Goal: Information Seeking & Learning: Learn about a topic

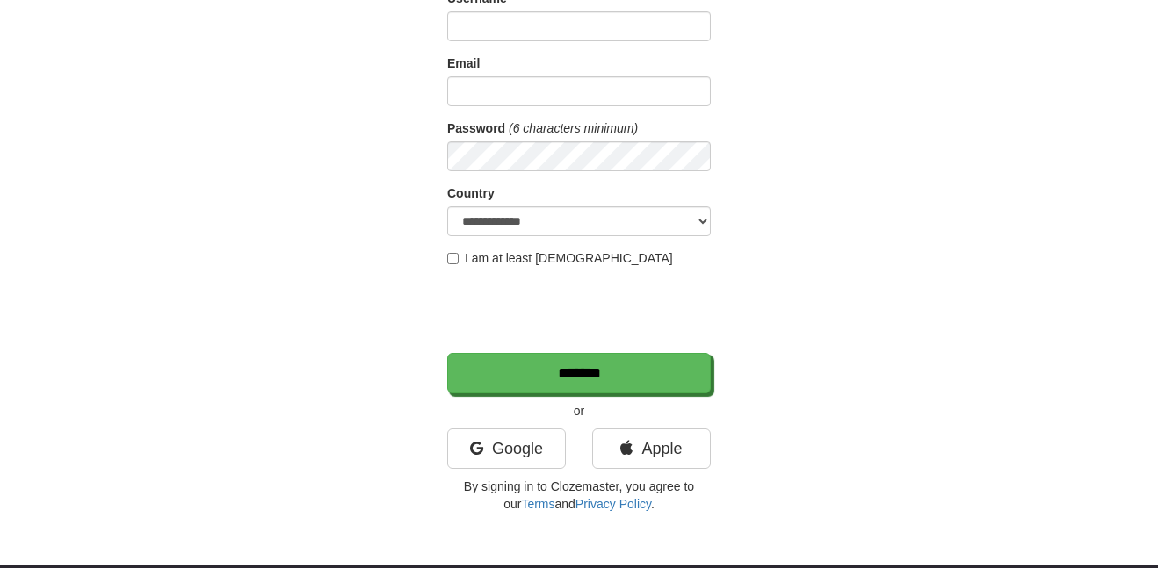
scroll to position [207, 0]
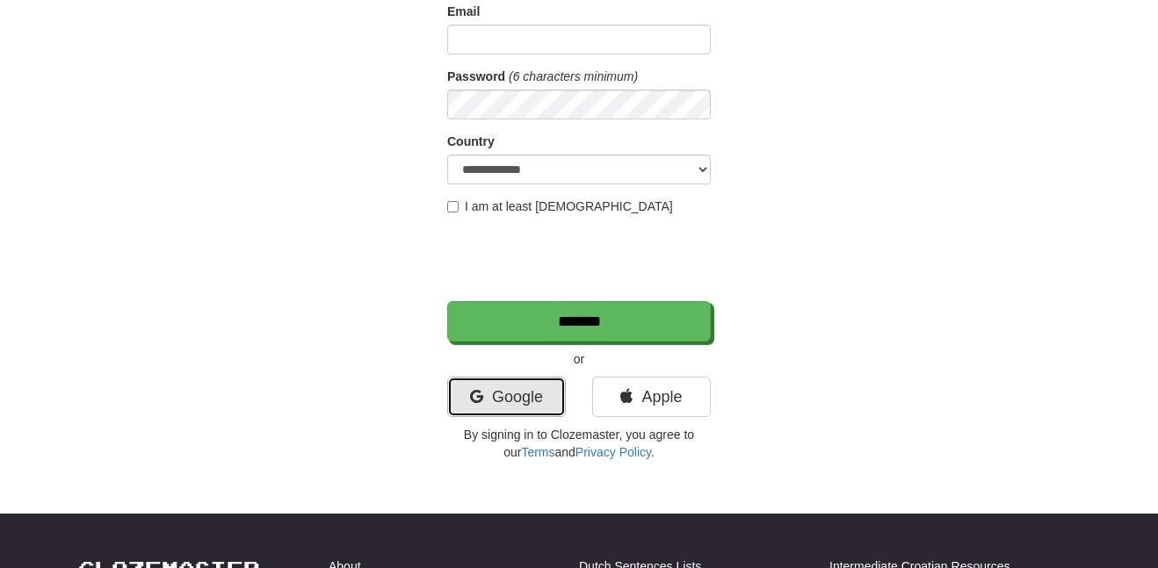
click at [500, 390] on link "Google" at bounding box center [506, 397] width 119 height 40
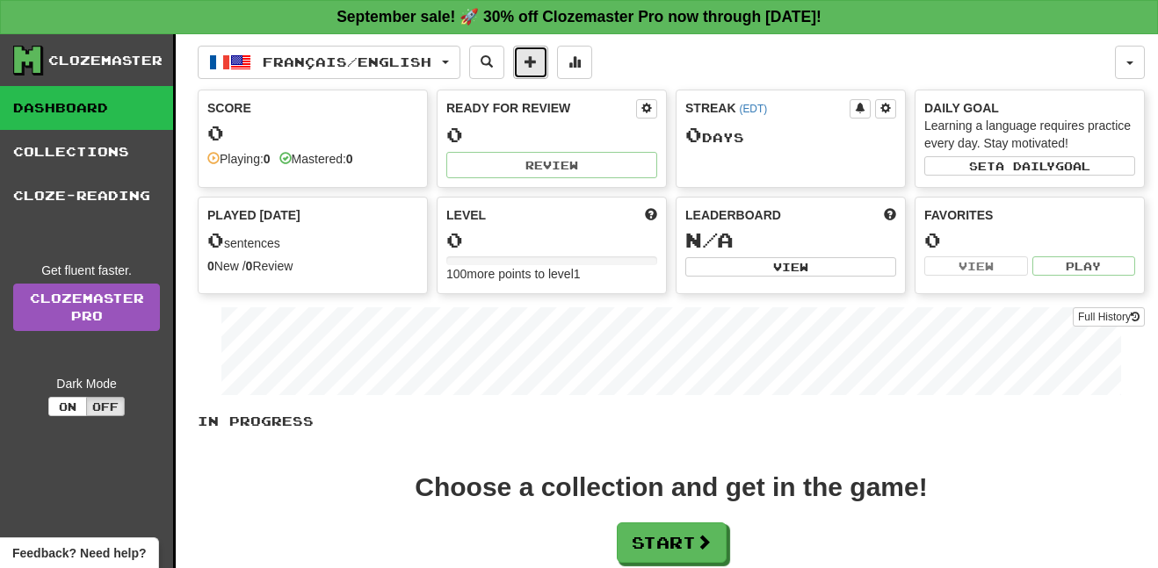
click at [548, 62] on button at bounding box center [530, 62] width 35 height 33
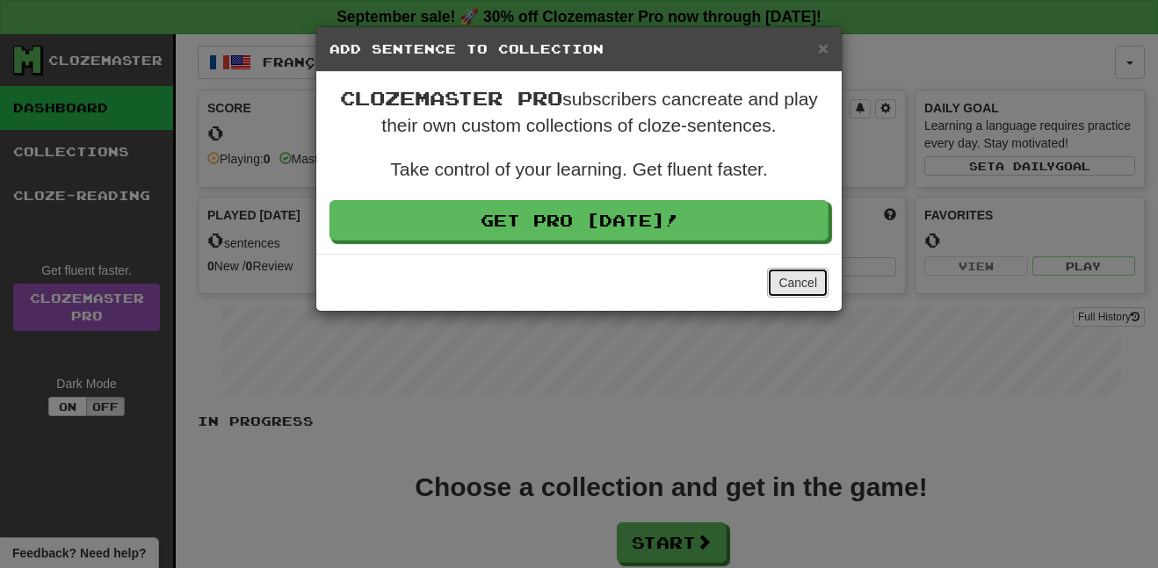
click at [795, 282] on button "Cancel" at bounding box center [797, 283] width 61 height 30
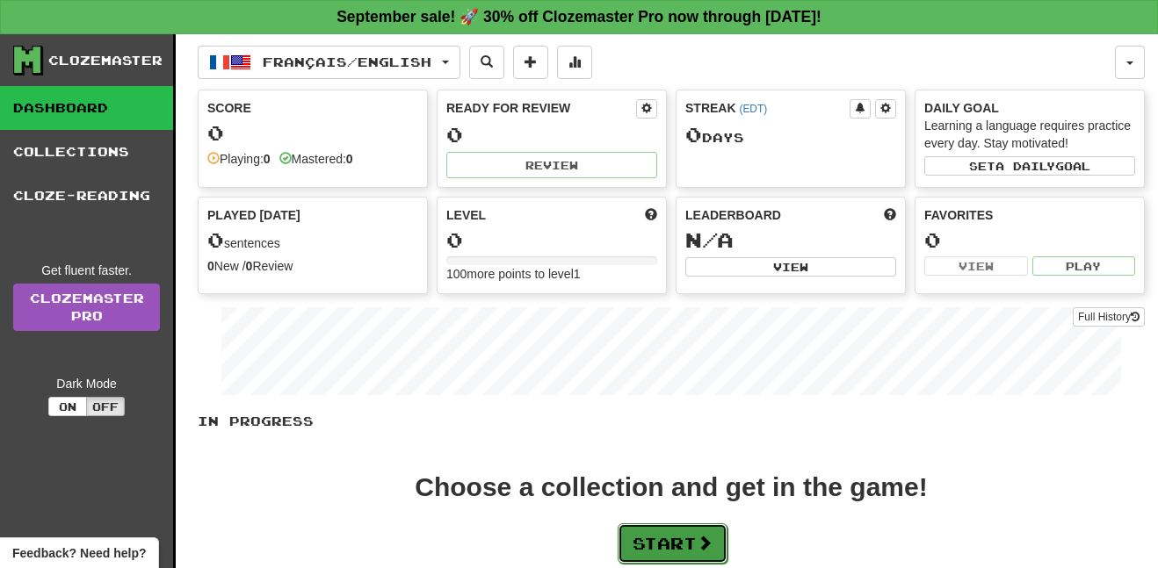
click at [642, 552] on button "Start" at bounding box center [672, 543] width 110 height 40
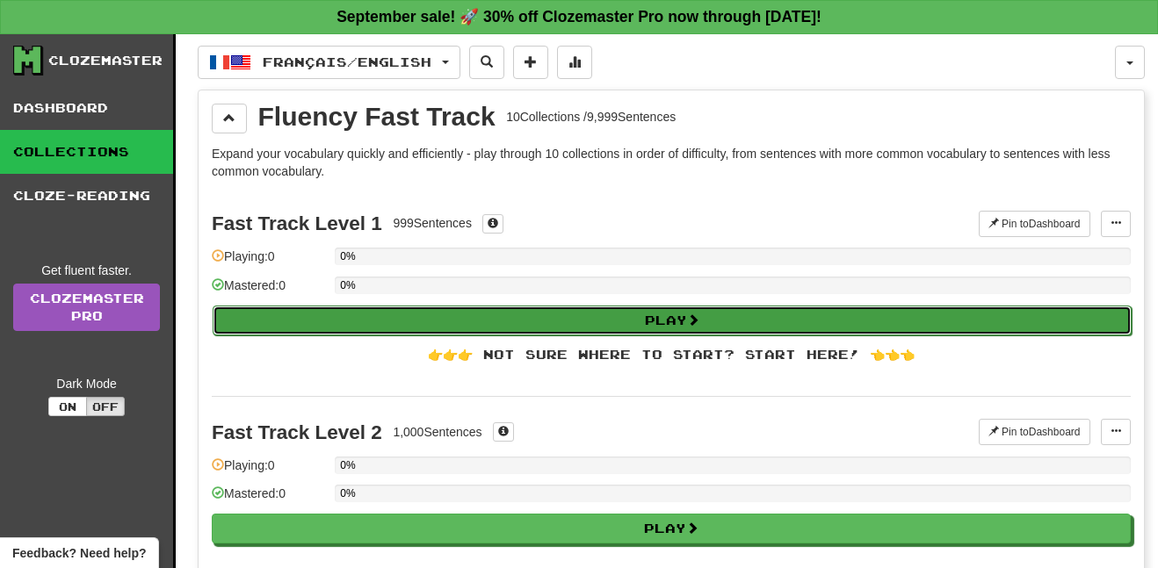
click at [625, 322] on button "Play" at bounding box center [672, 321] width 919 height 30
select select "**"
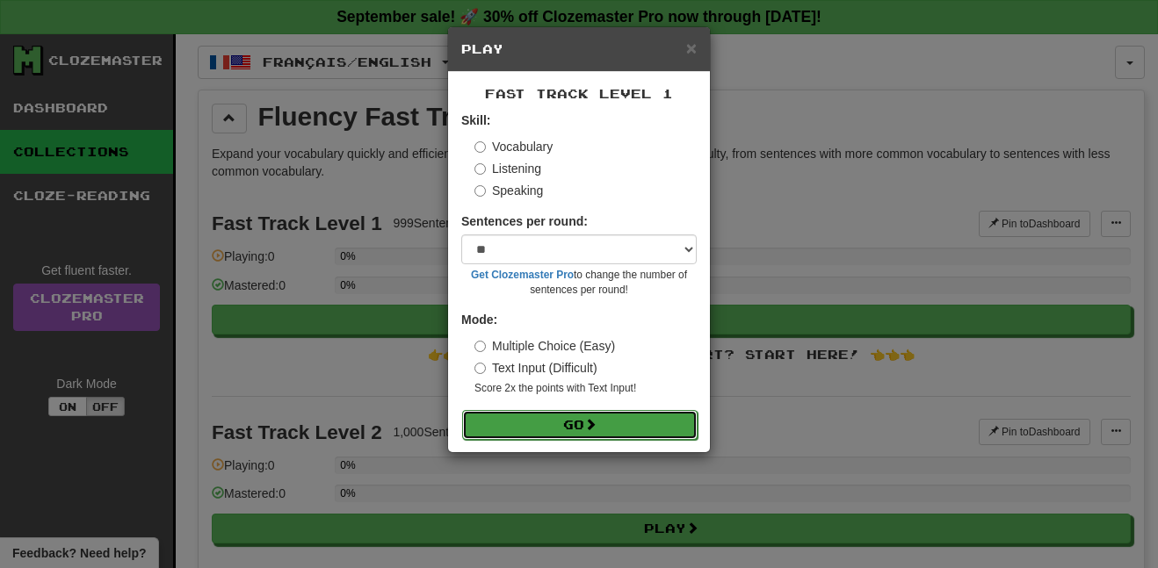
click at [579, 422] on button "Go" at bounding box center [579, 425] width 235 height 30
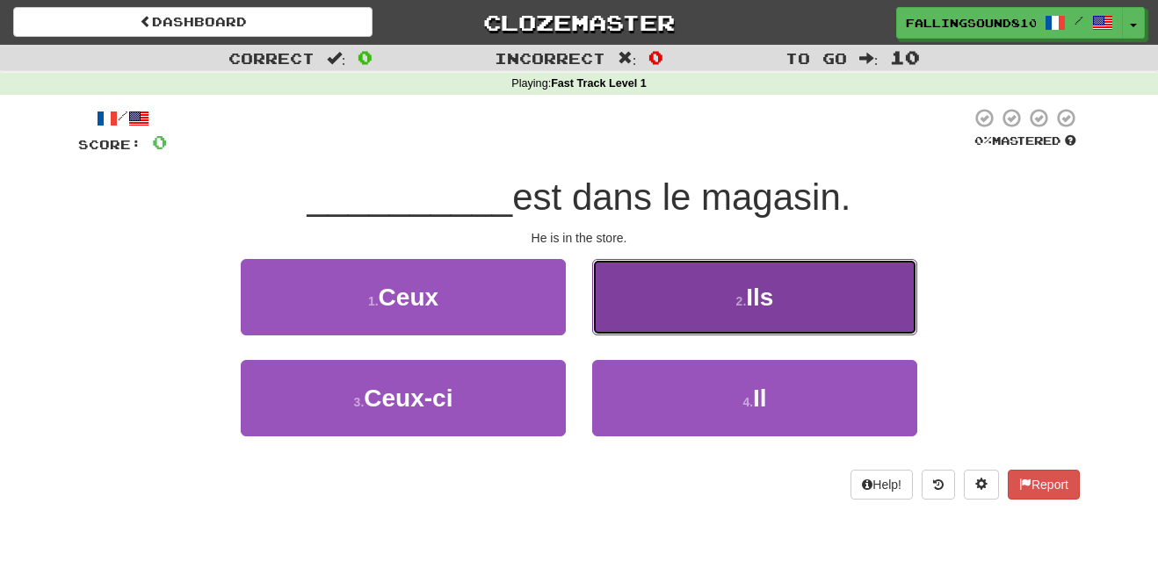
click at [649, 311] on button "2 . Ils" at bounding box center [754, 297] width 325 height 76
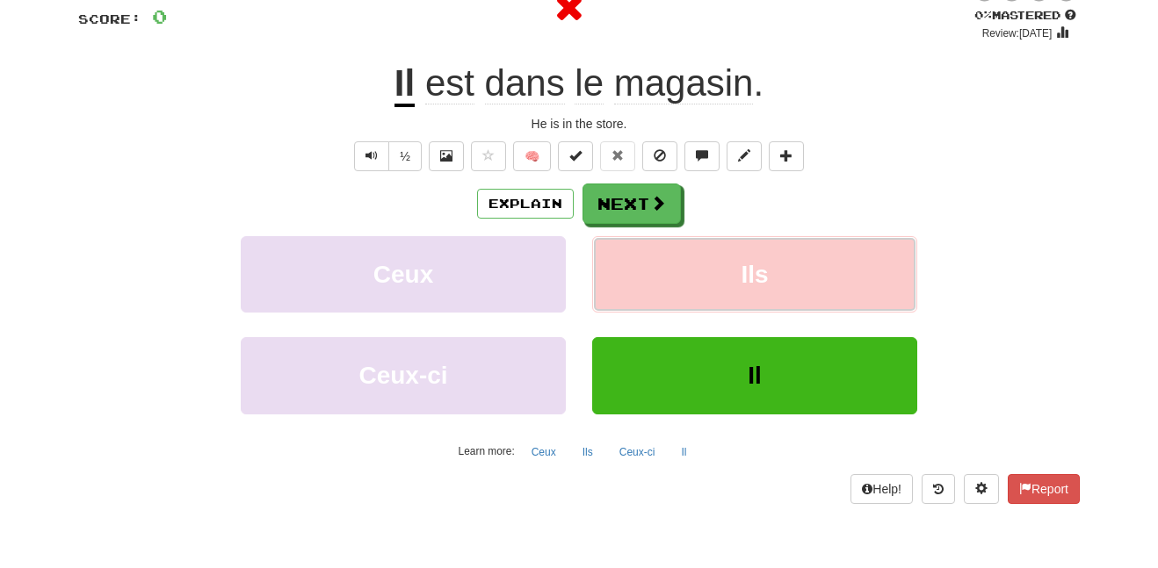
scroll to position [128, 0]
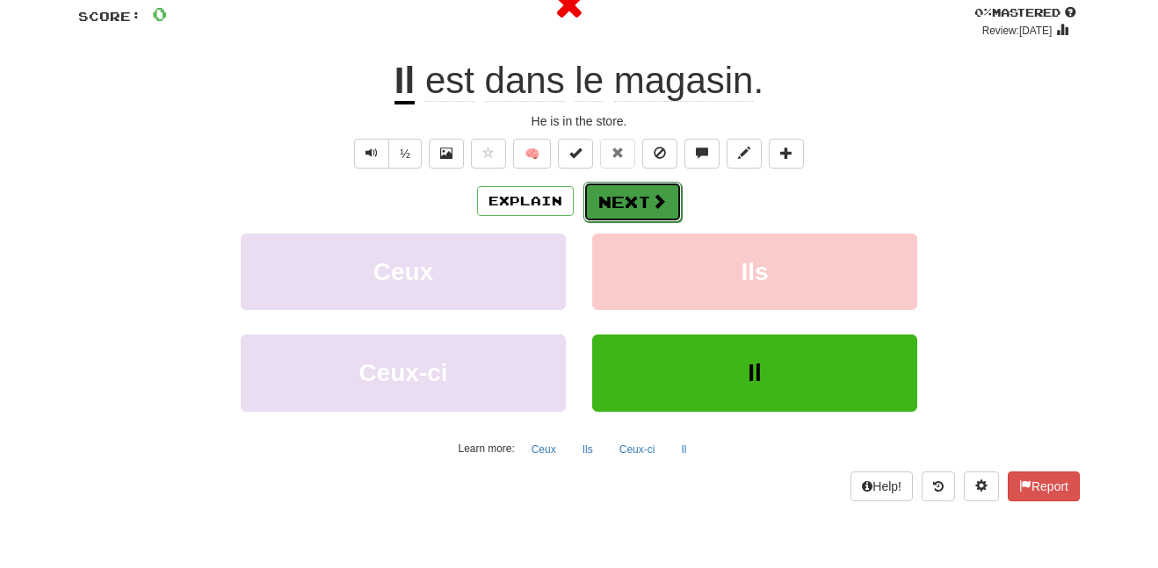
click at [670, 213] on button "Next" at bounding box center [632, 202] width 98 height 40
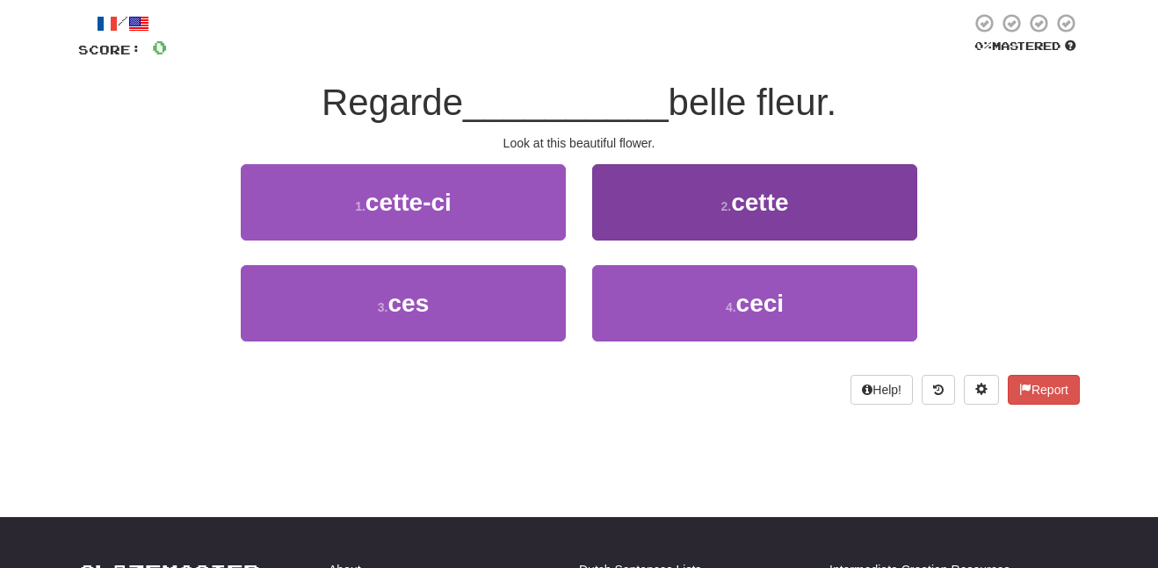
scroll to position [94, 0]
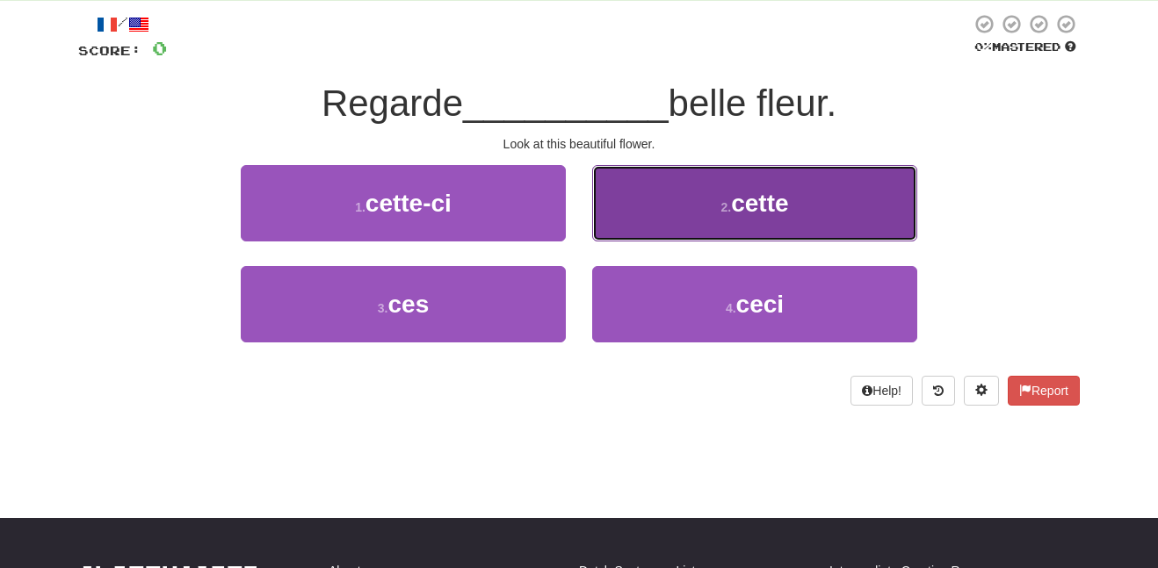
click at [680, 214] on button "2 . cette" at bounding box center [754, 203] width 325 height 76
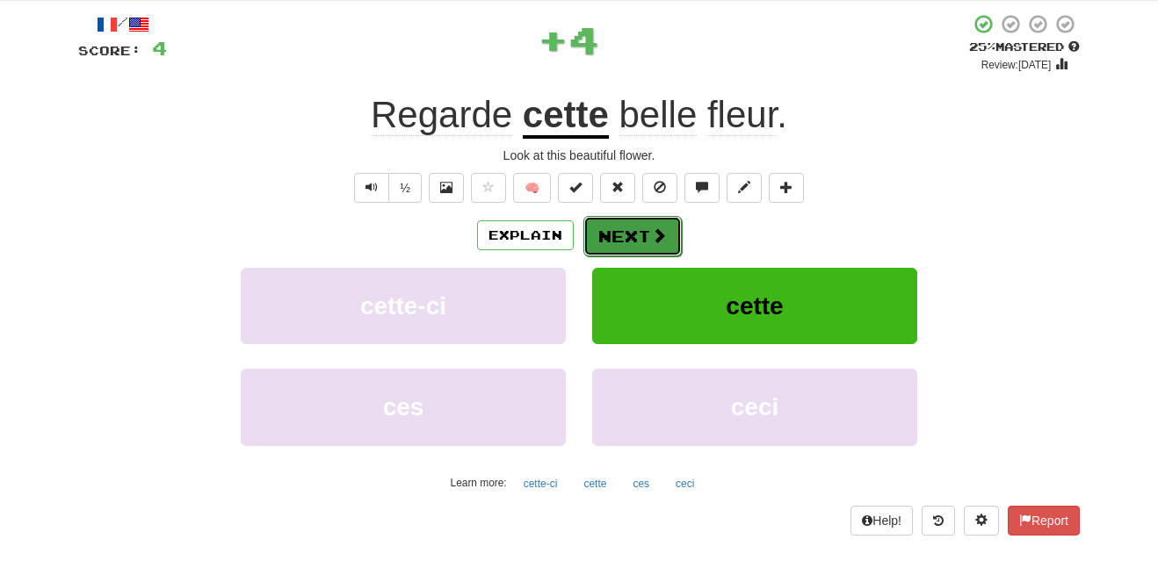
click at [668, 230] on button "Next" at bounding box center [632, 236] width 98 height 40
